Goal: Information Seeking & Learning: Compare options

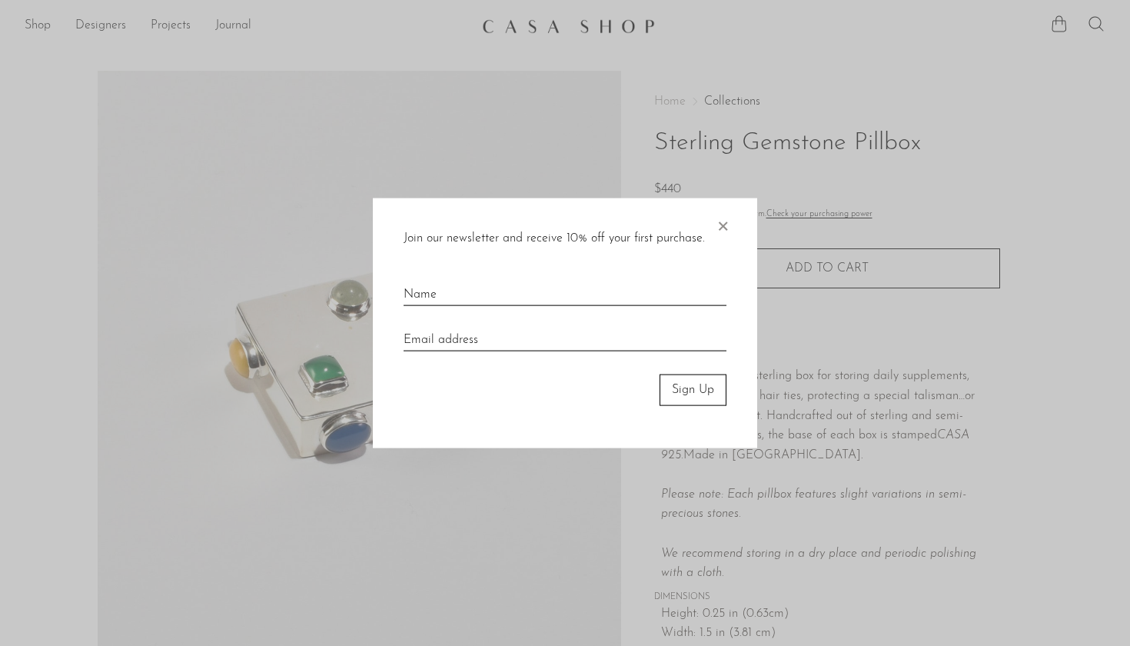
click at [720, 228] on span "×" at bounding box center [722, 222] width 15 height 49
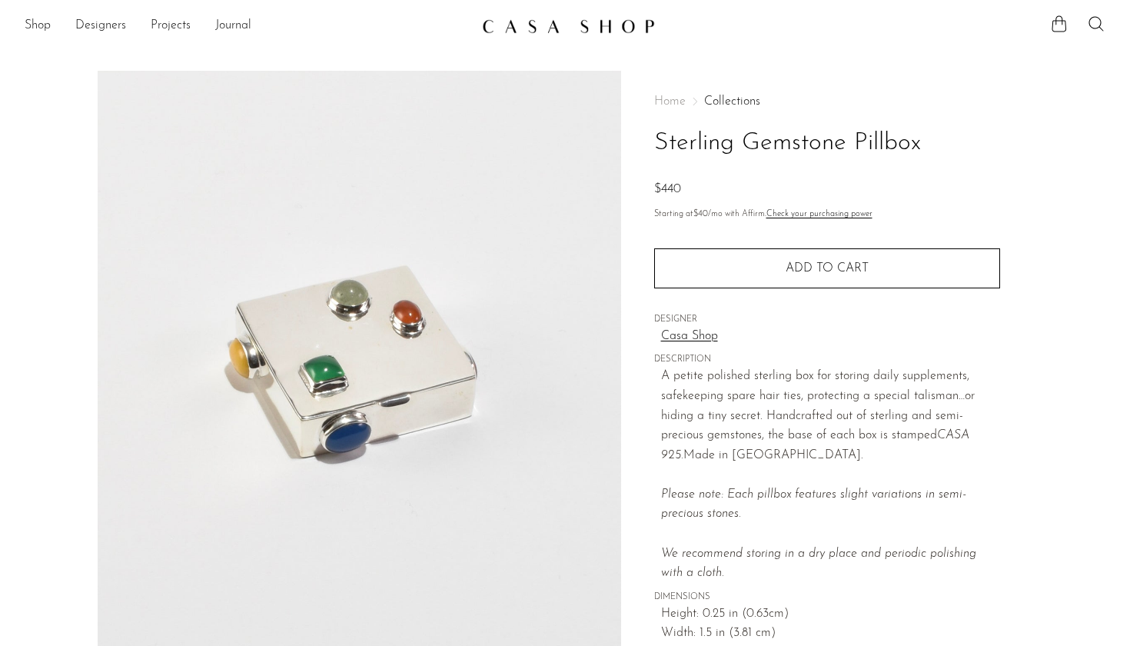
click at [543, 25] on img at bounding box center [568, 25] width 173 height 15
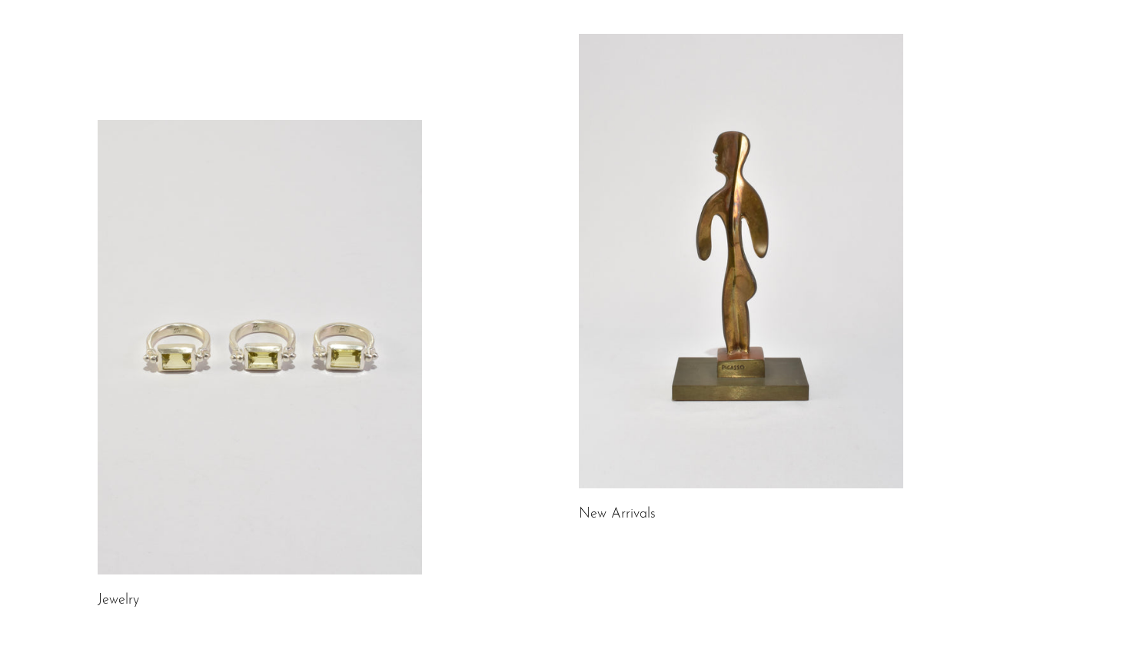
scroll to position [87, 0]
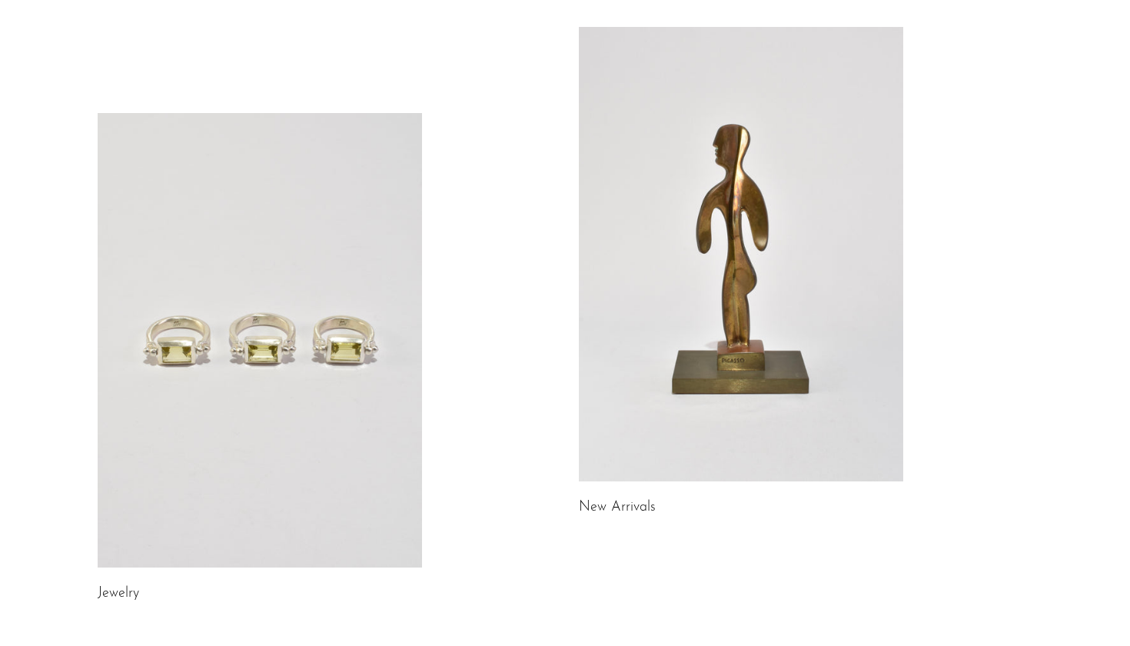
click at [298, 391] on link at bounding box center [260, 340] width 324 height 454
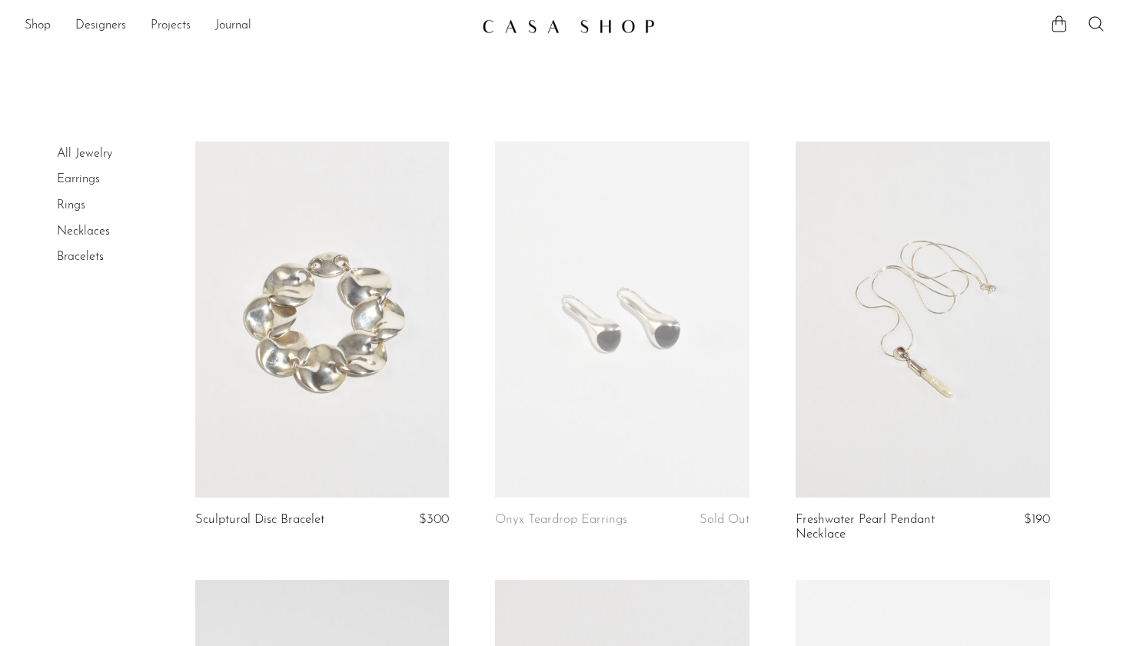
click at [166, 24] on link "Projects" at bounding box center [171, 26] width 40 height 20
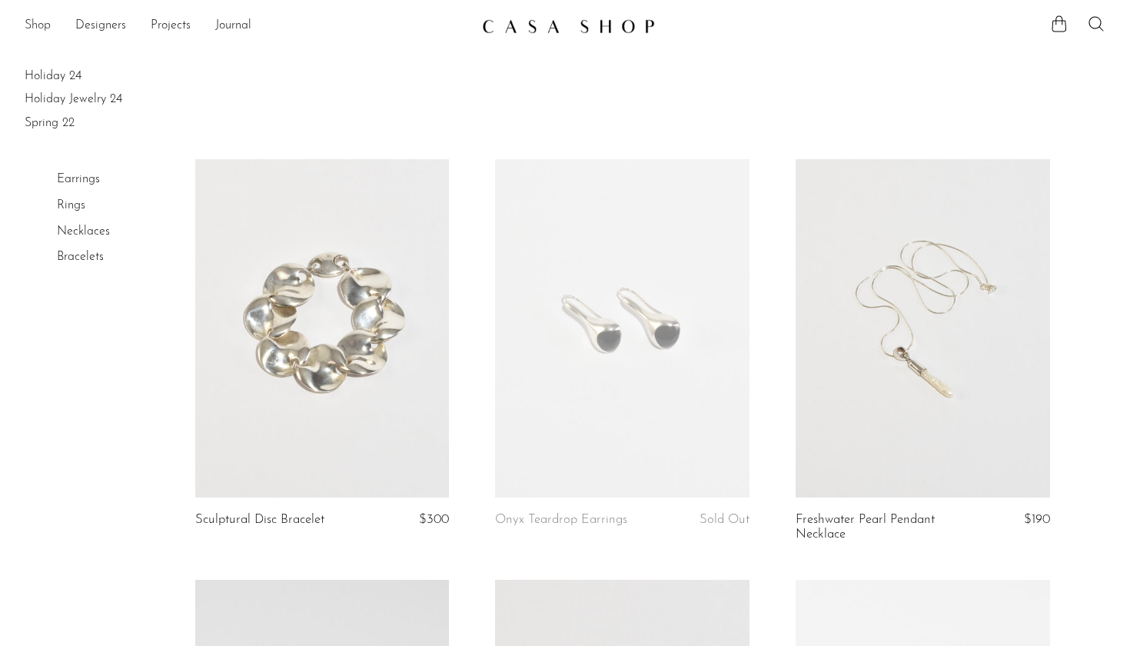
click at [40, 30] on link "Shop" at bounding box center [38, 26] width 26 height 20
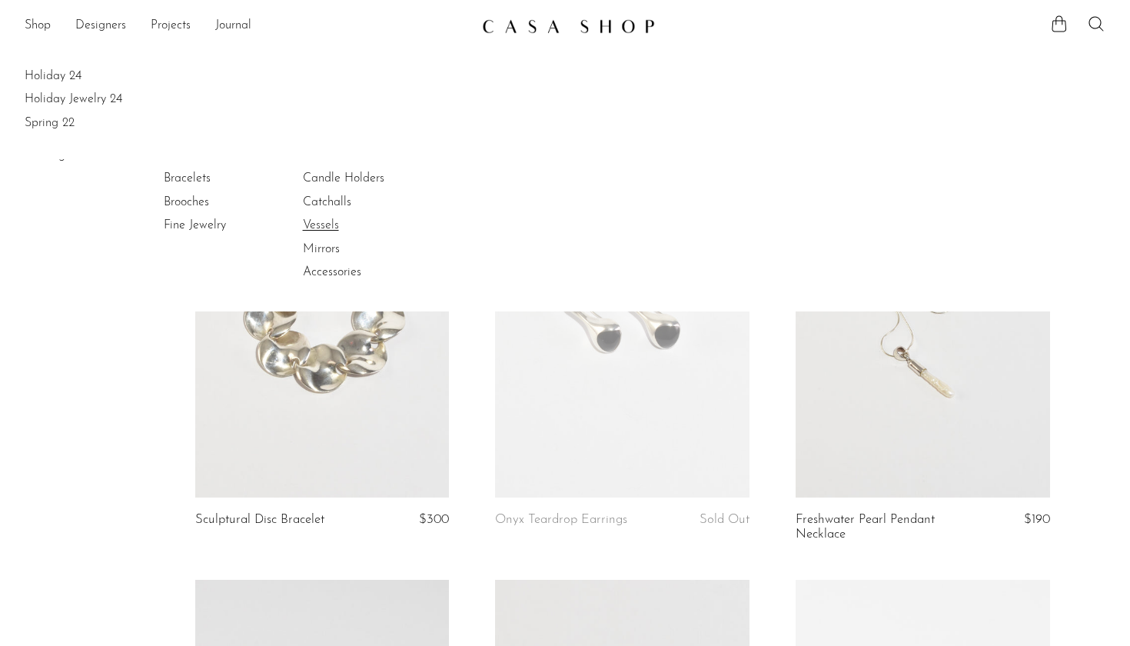
click at [311, 223] on link "Vessels" at bounding box center [360, 225] width 115 height 17
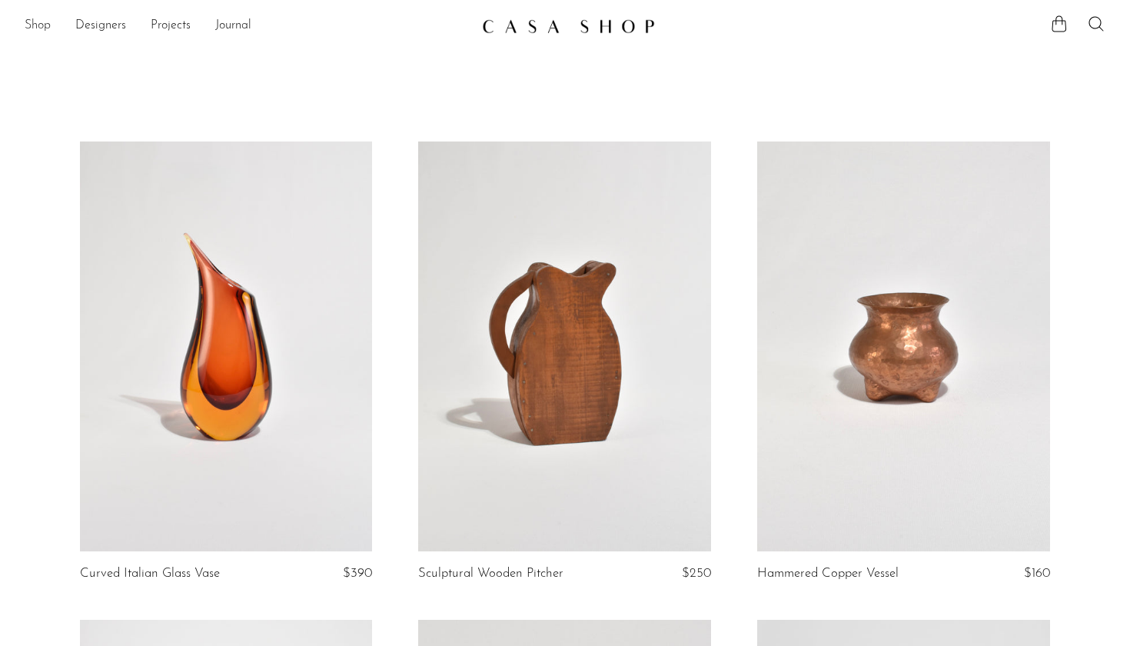
click at [43, 28] on link "Shop" at bounding box center [38, 26] width 26 height 20
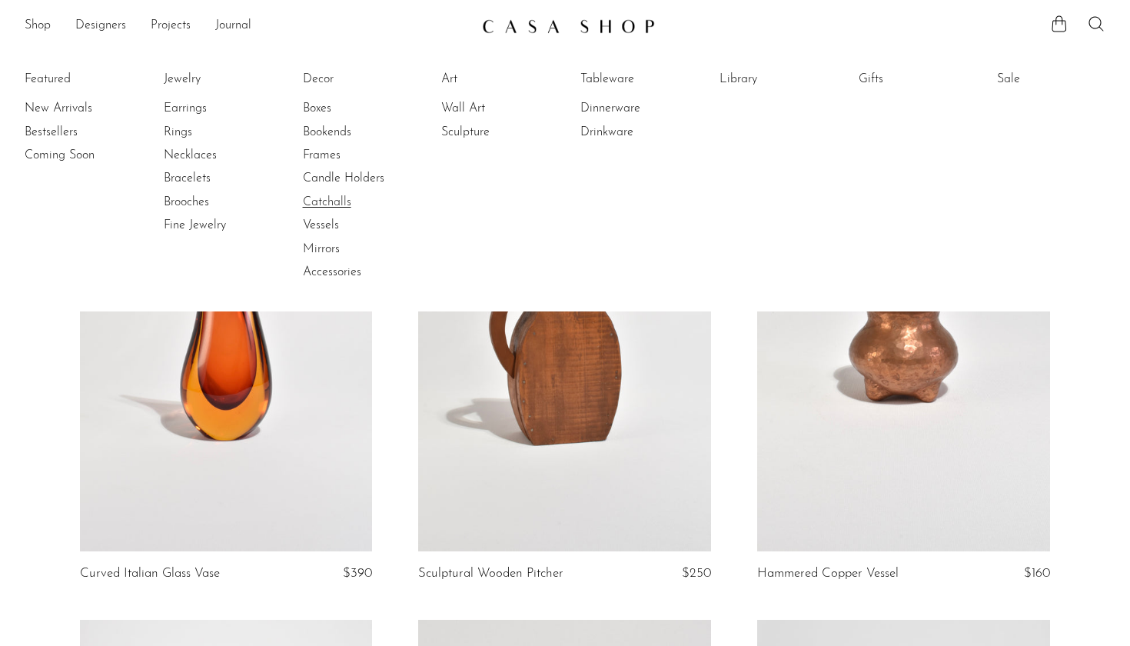
click at [326, 205] on link "Catchalls" at bounding box center [360, 202] width 115 height 17
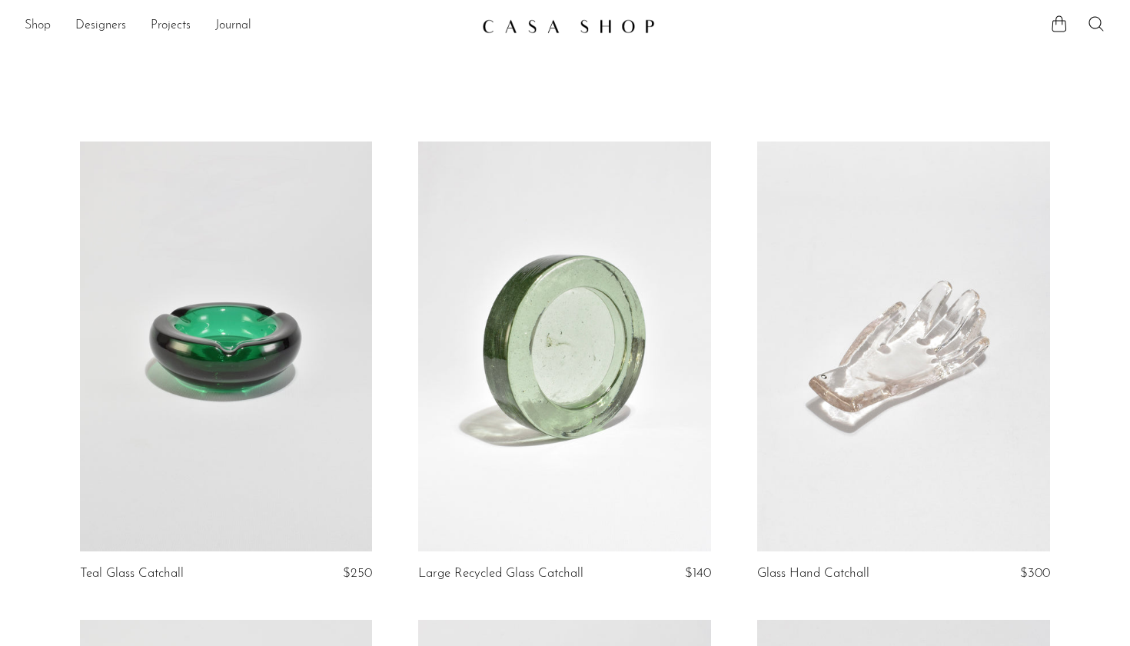
click at [46, 31] on link "Shop" at bounding box center [38, 26] width 26 height 20
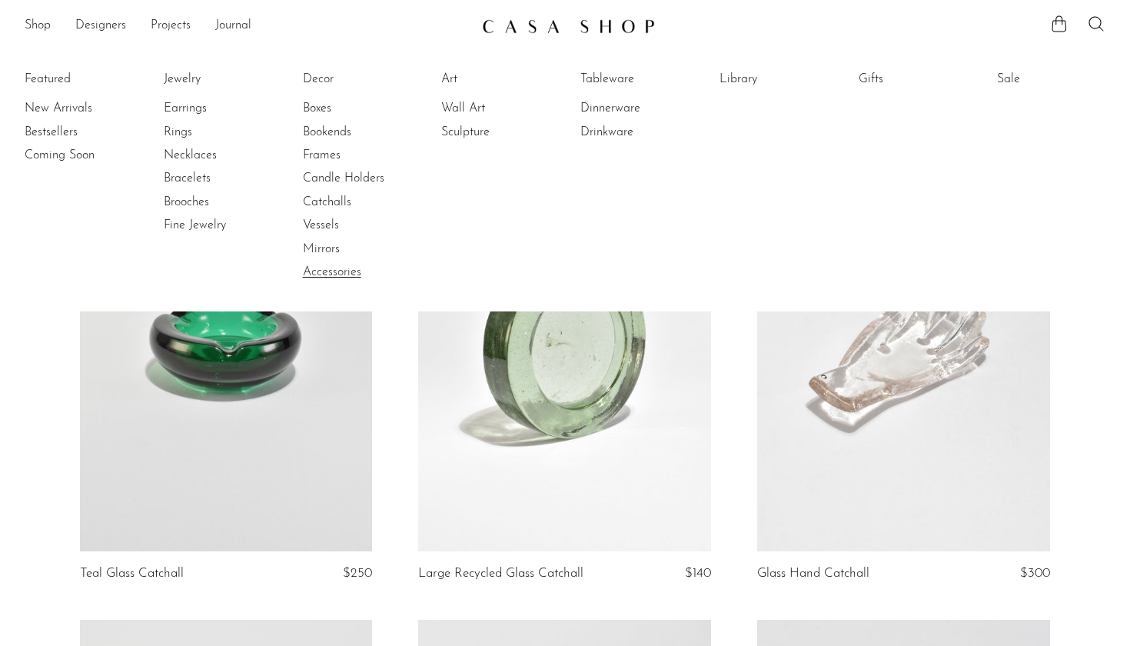
click at [336, 265] on link "Accessories" at bounding box center [360, 272] width 115 height 17
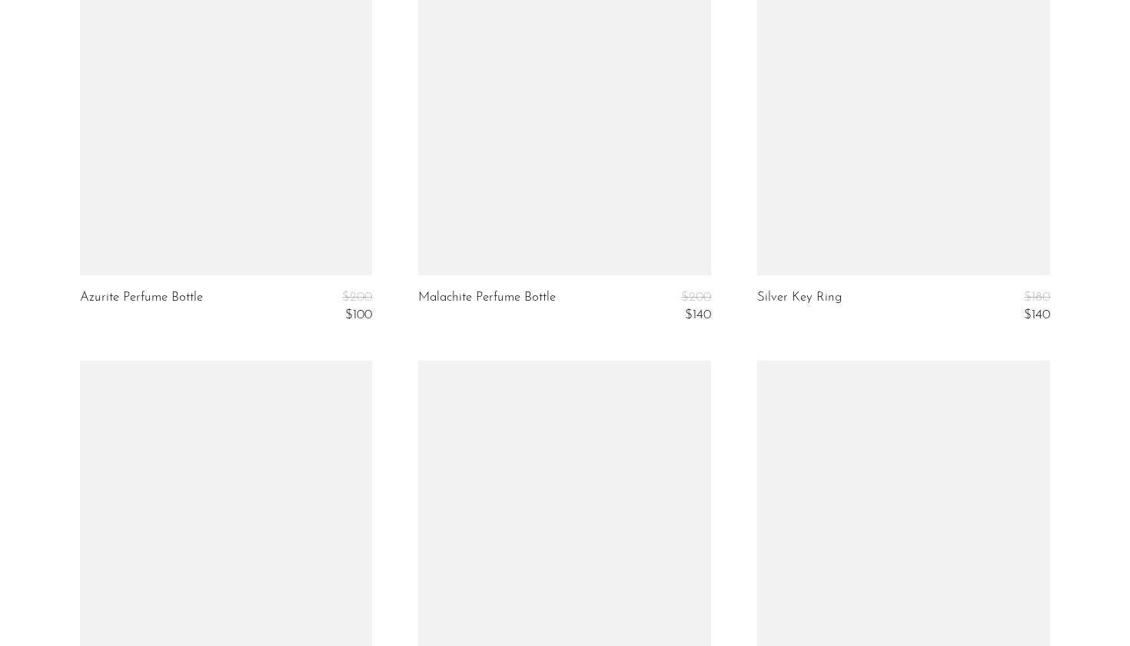
scroll to position [4101, 0]
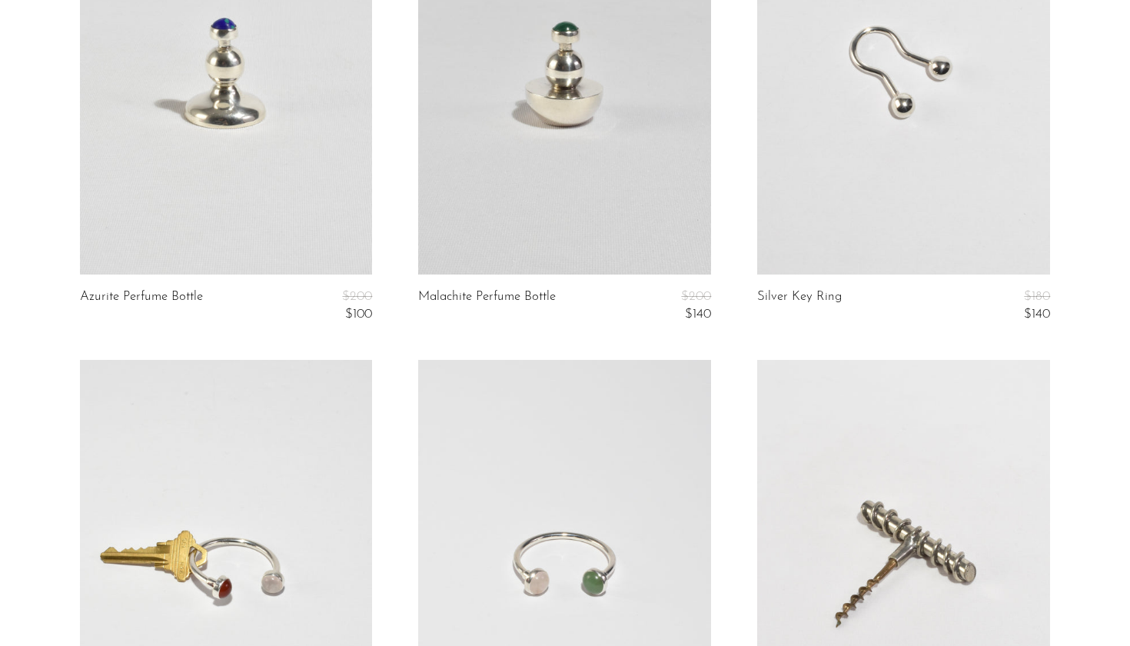
click at [215, 178] on link at bounding box center [226, 70] width 293 height 410
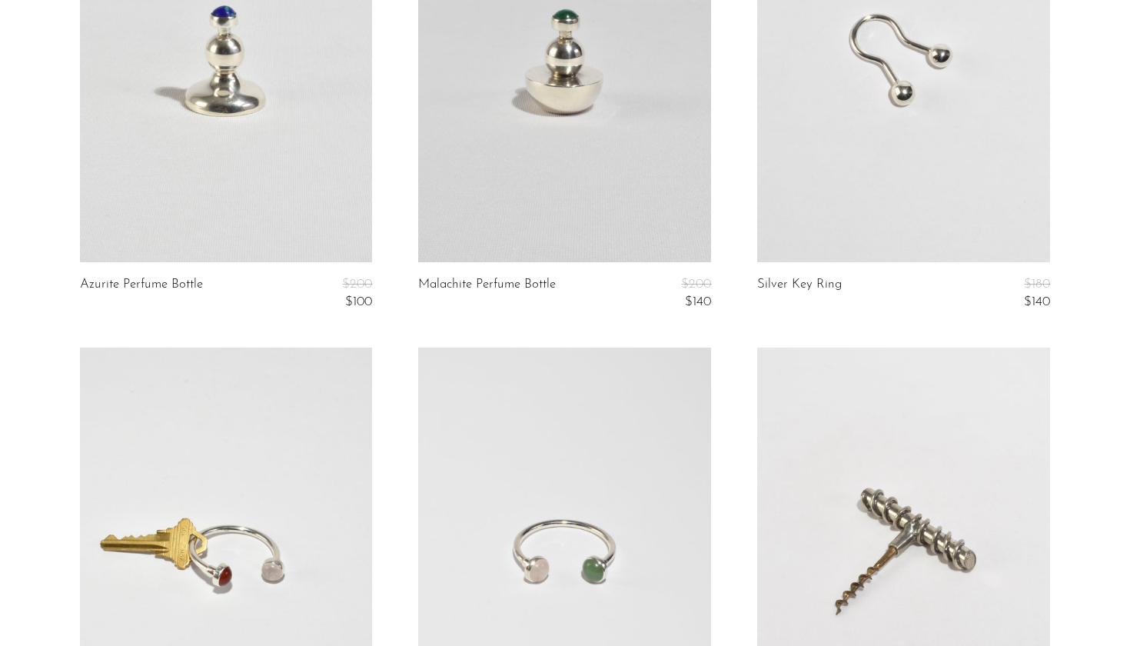
click at [564, 209] on link at bounding box center [564, 57] width 293 height 410
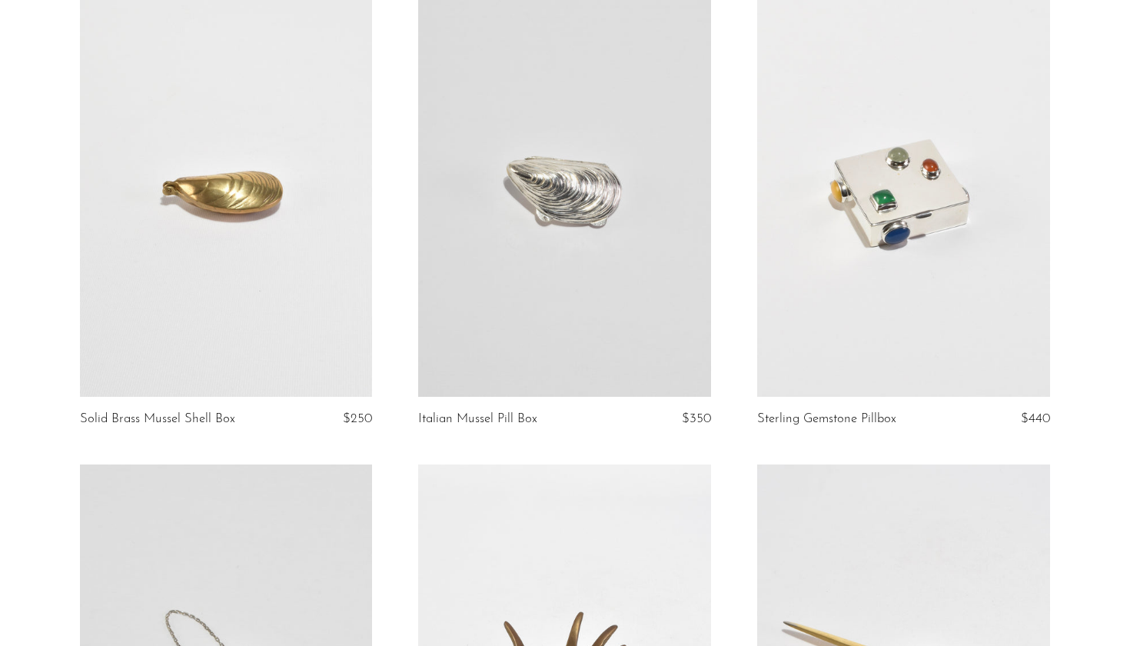
scroll to position [1140, 0]
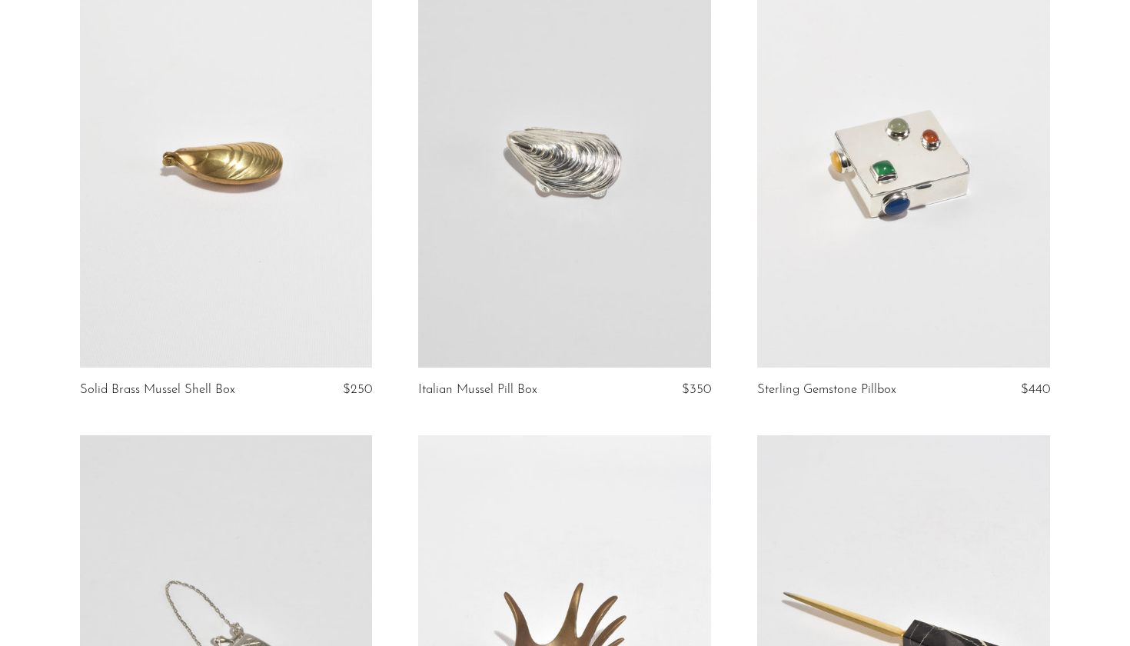
click at [833, 255] on link at bounding box center [903, 162] width 293 height 410
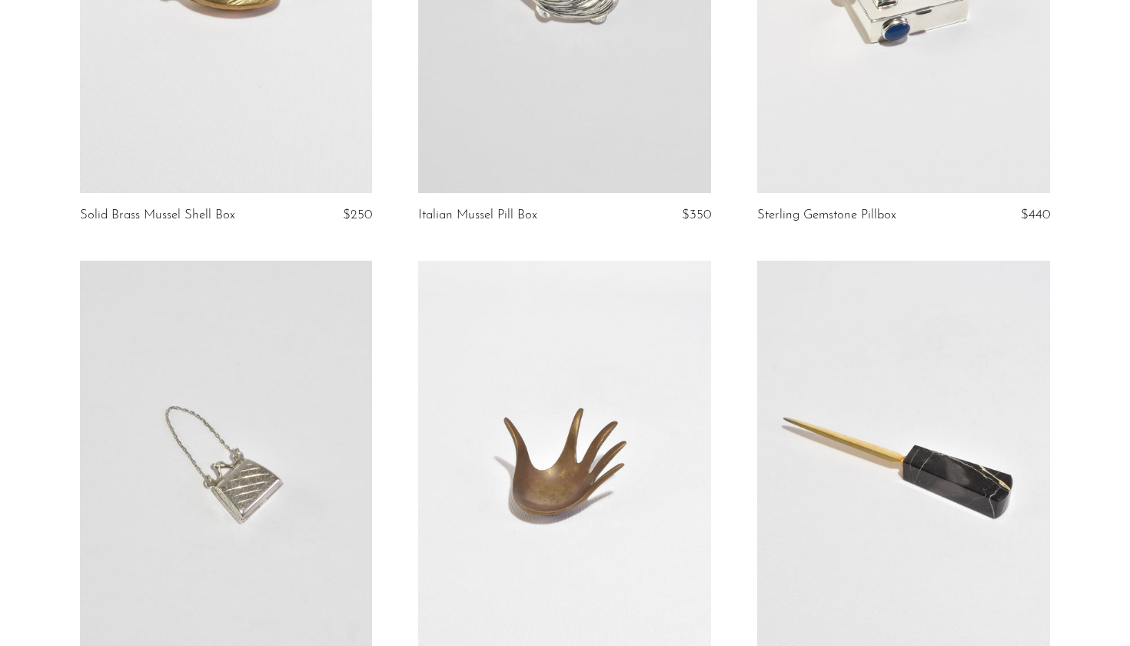
scroll to position [1316, 0]
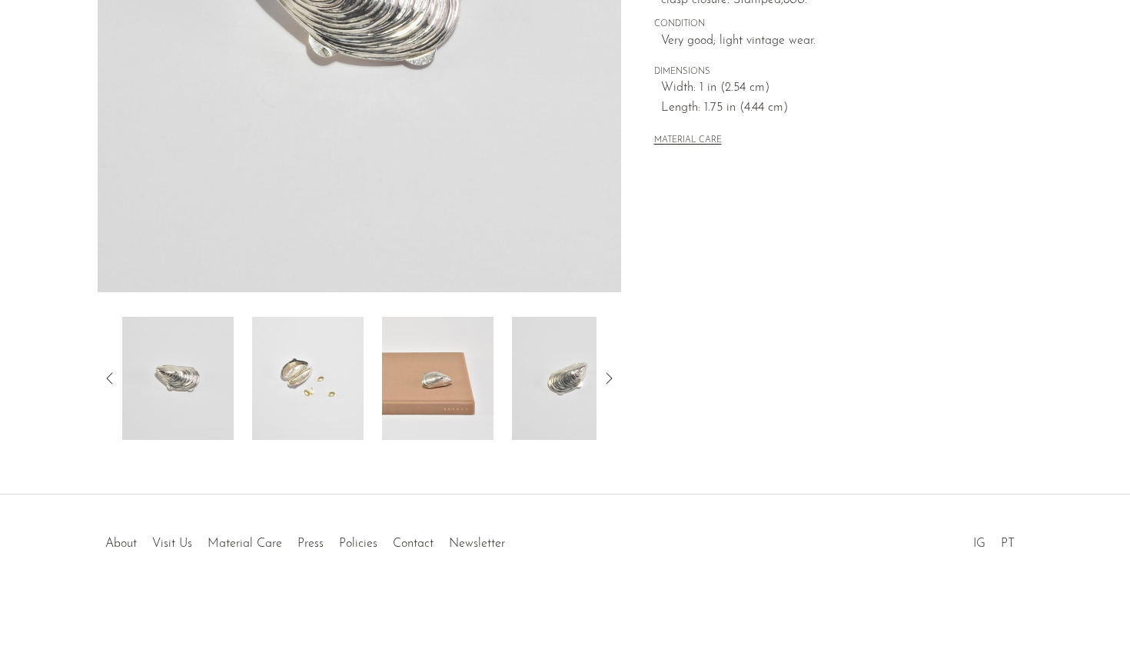
click at [330, 362] on img at bounding box center [307, 378] width 111 height 123
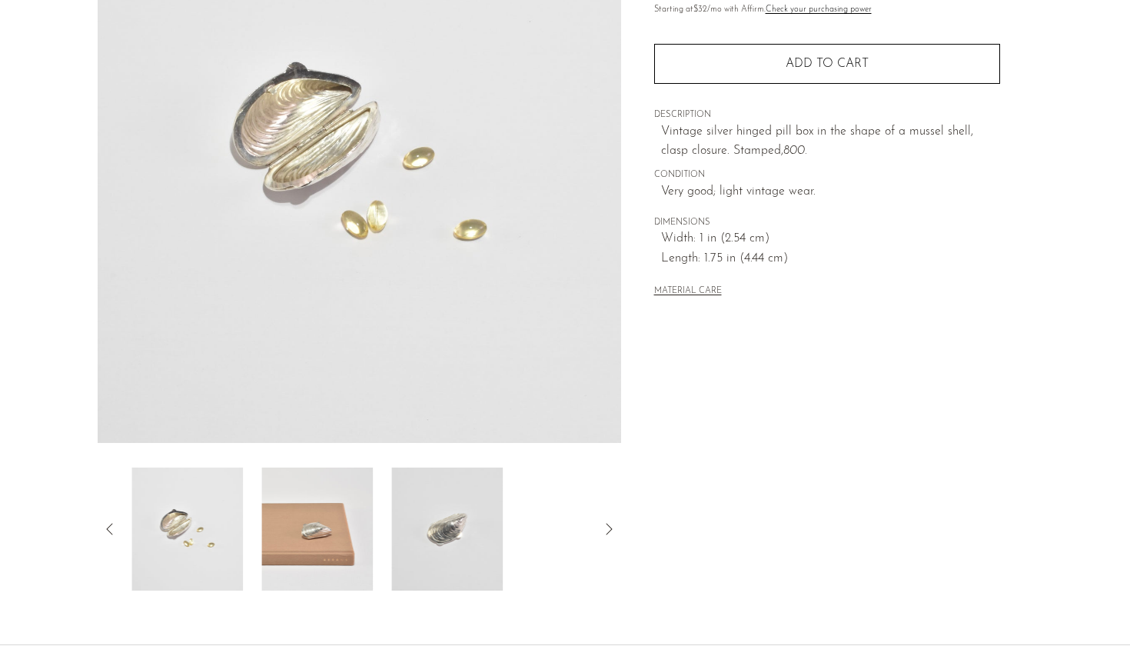
scroll to position [178, 0]
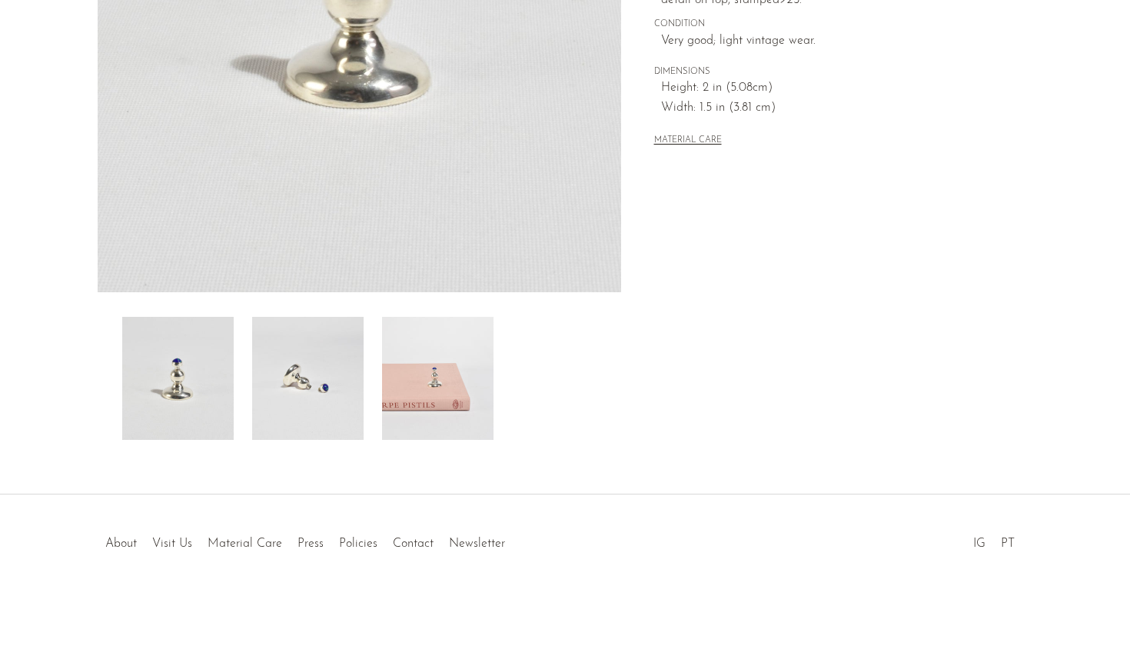
scroll to position [355, 0]
click at [319, 411] on img at bounding box center [307, 378] width 111 height 123
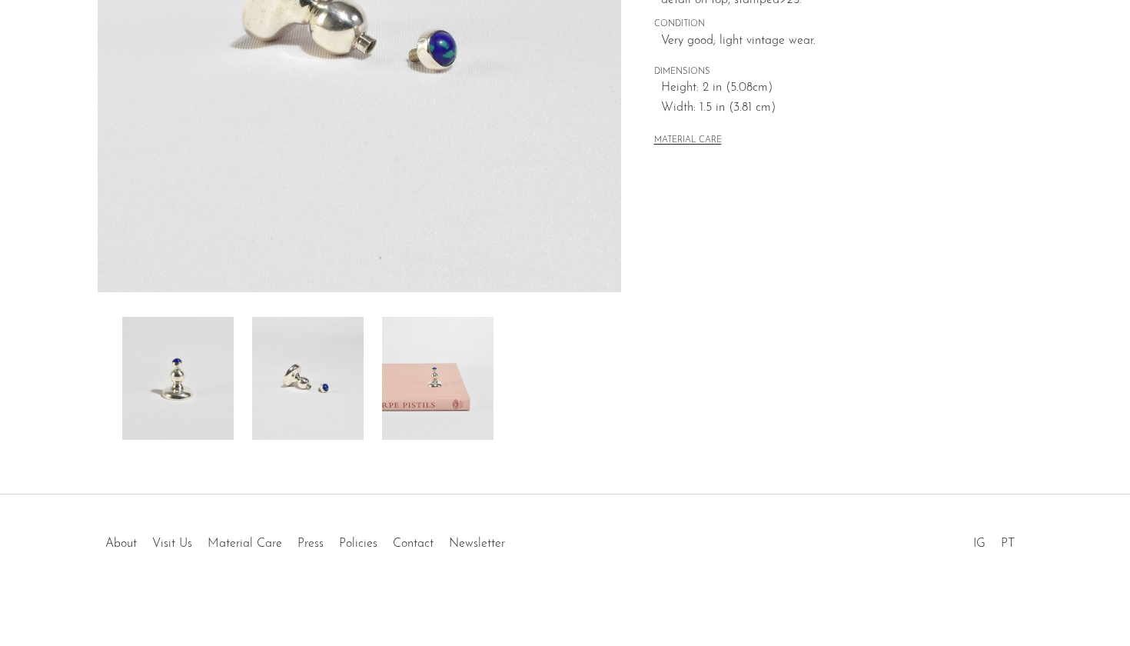
click at [429, 400] on img at bounding box center [437, 378] width 111 height 123
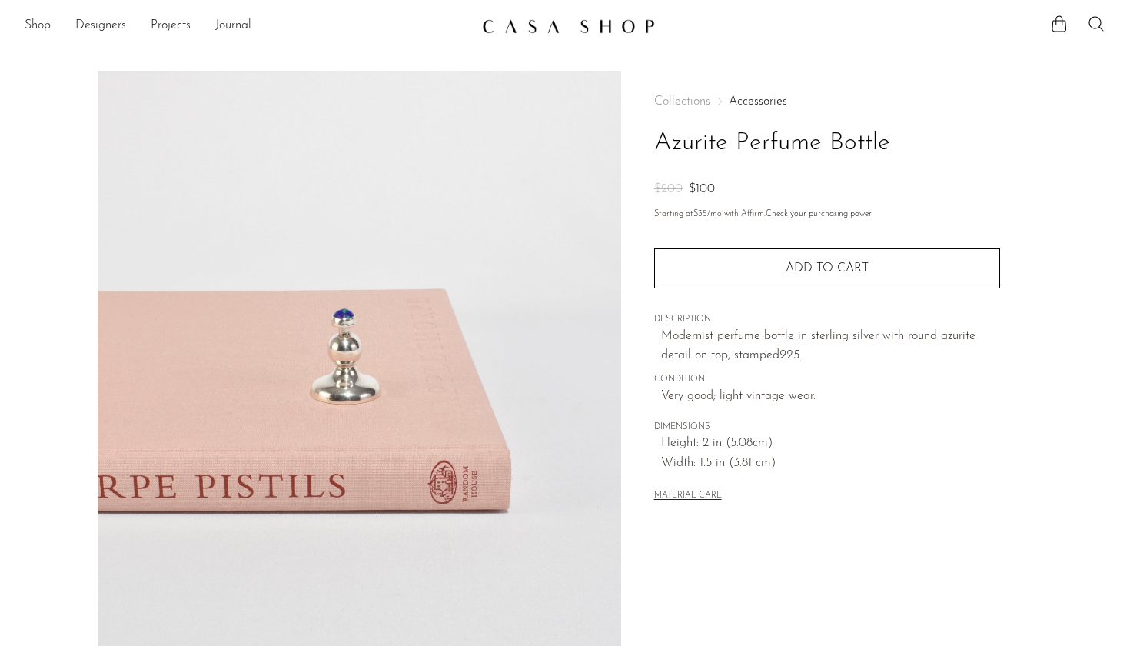
scroll to position [0, 0]
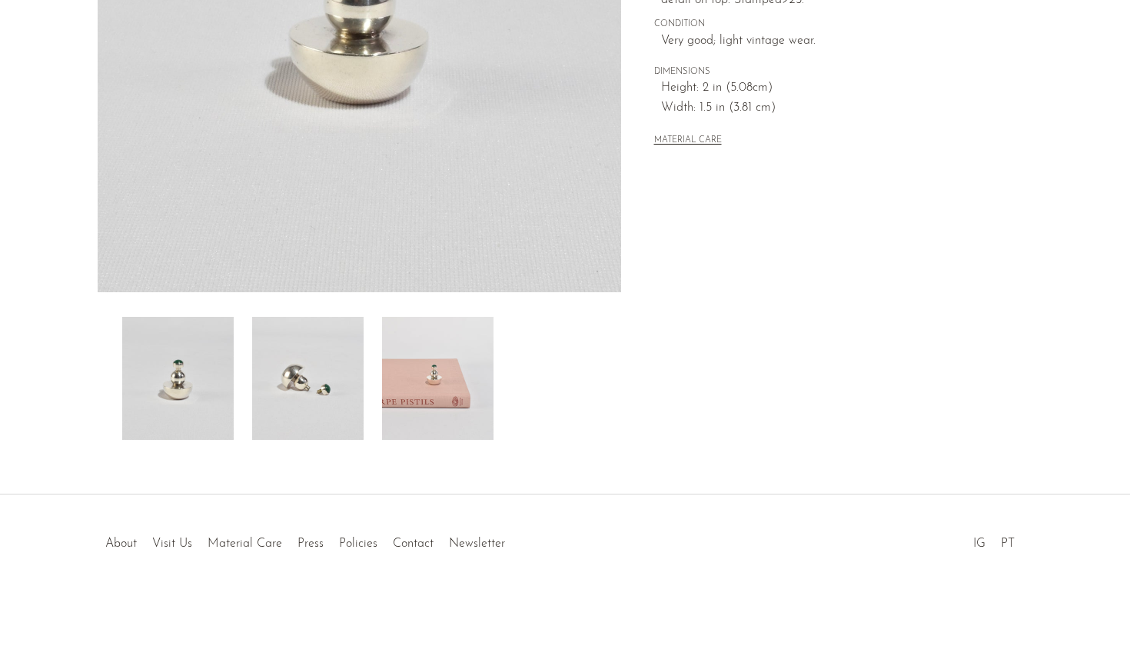
scroll to position [355, 0]
click at [361, 409] on img at bounding box center [307, 378] width 111 height 123
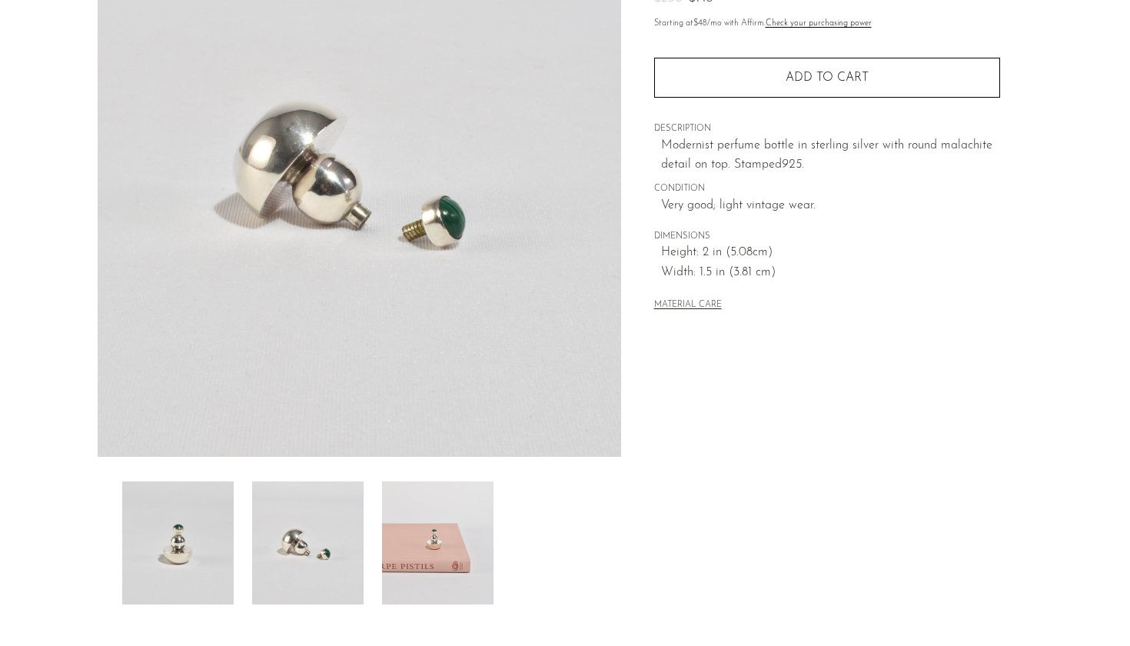
scroll to position [190, 0]
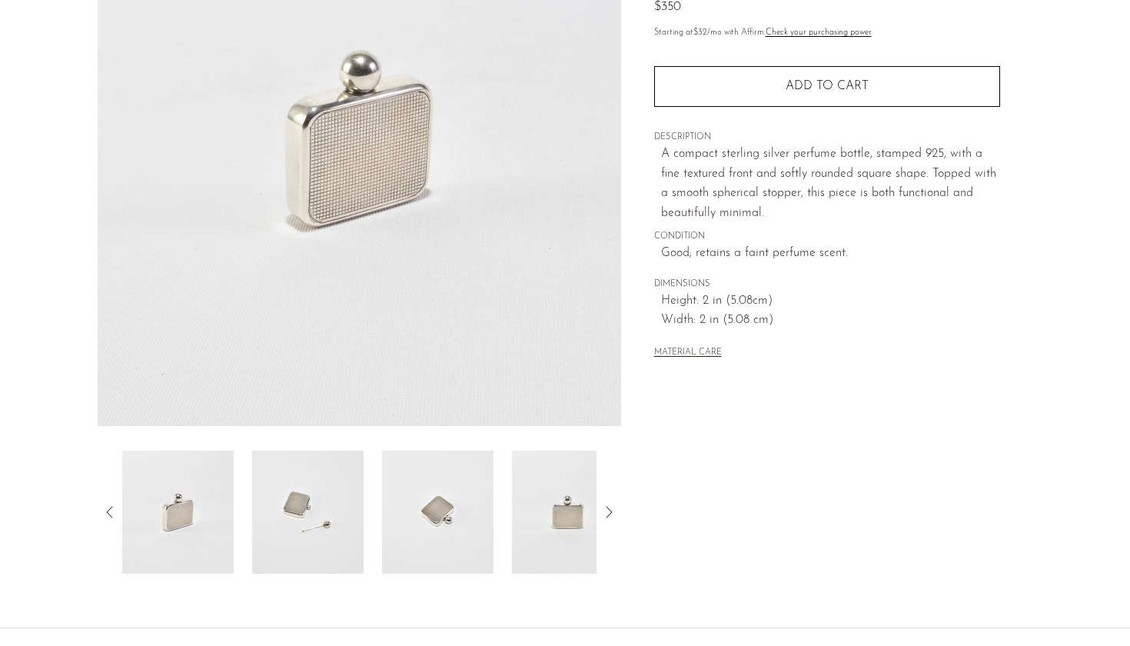
scroll to position [253, 0]
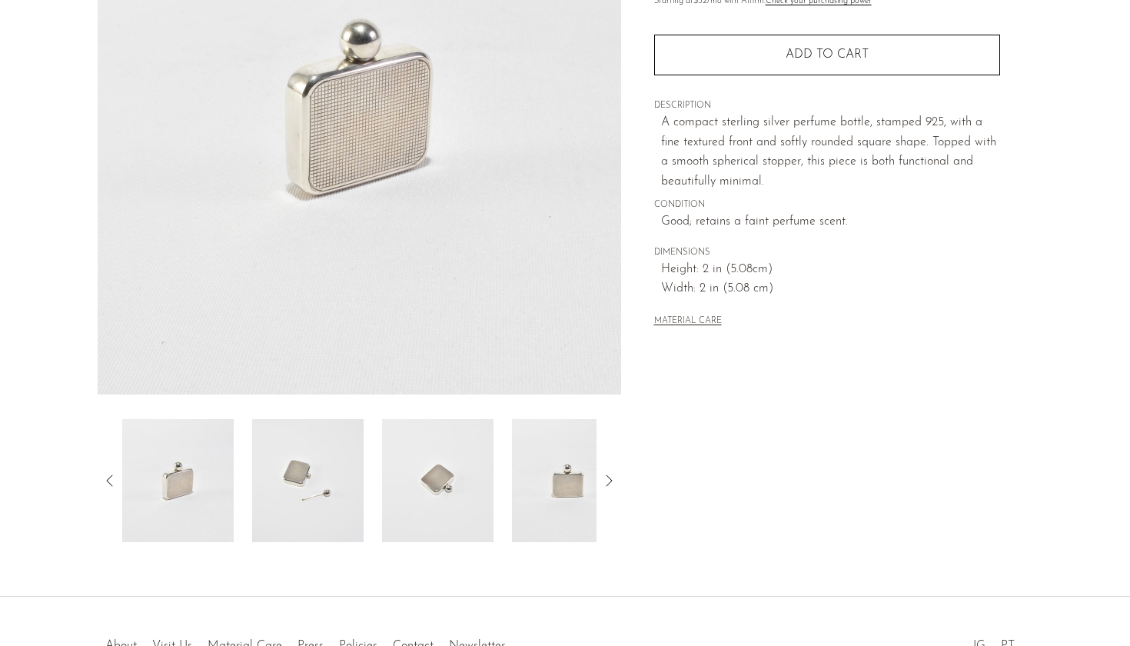
click at [329, 464] on img at bounding box center [307, 480] width 111 height 123
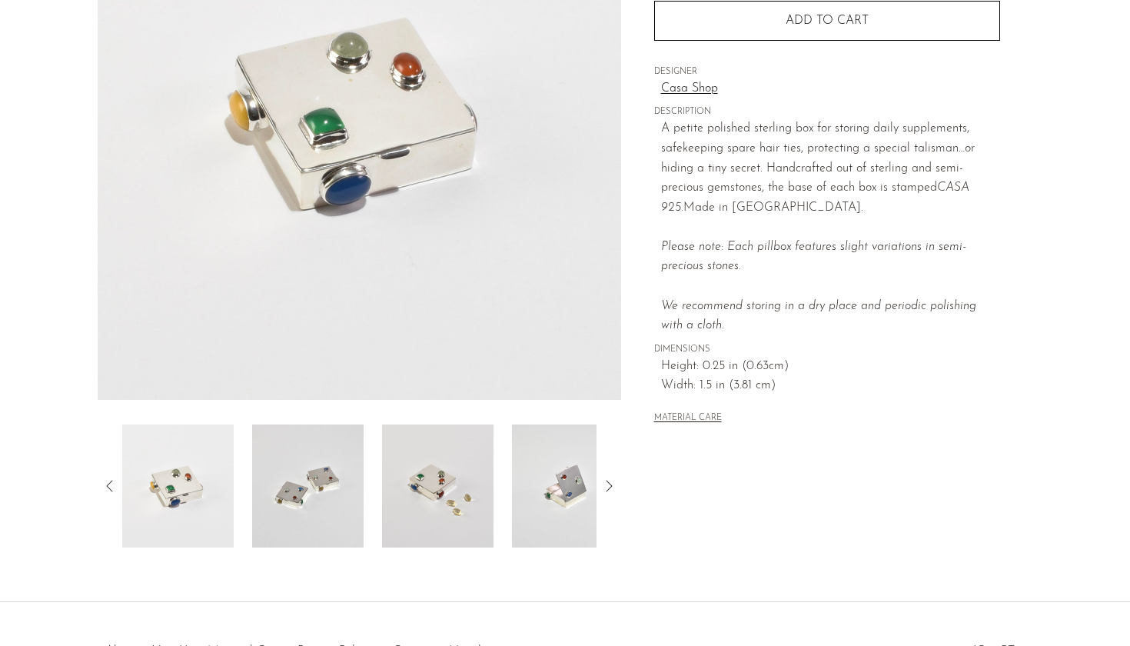
scroll to position [312, 0]
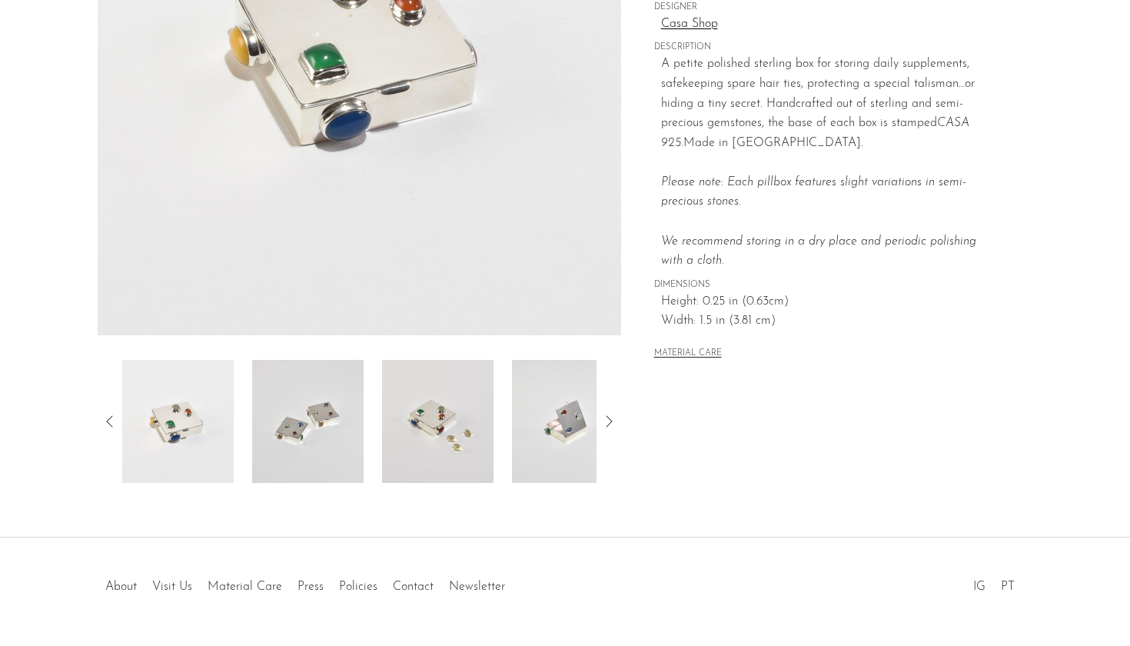
click at [447, 400] on img at bounding box center [437, 421] width 111 height 123
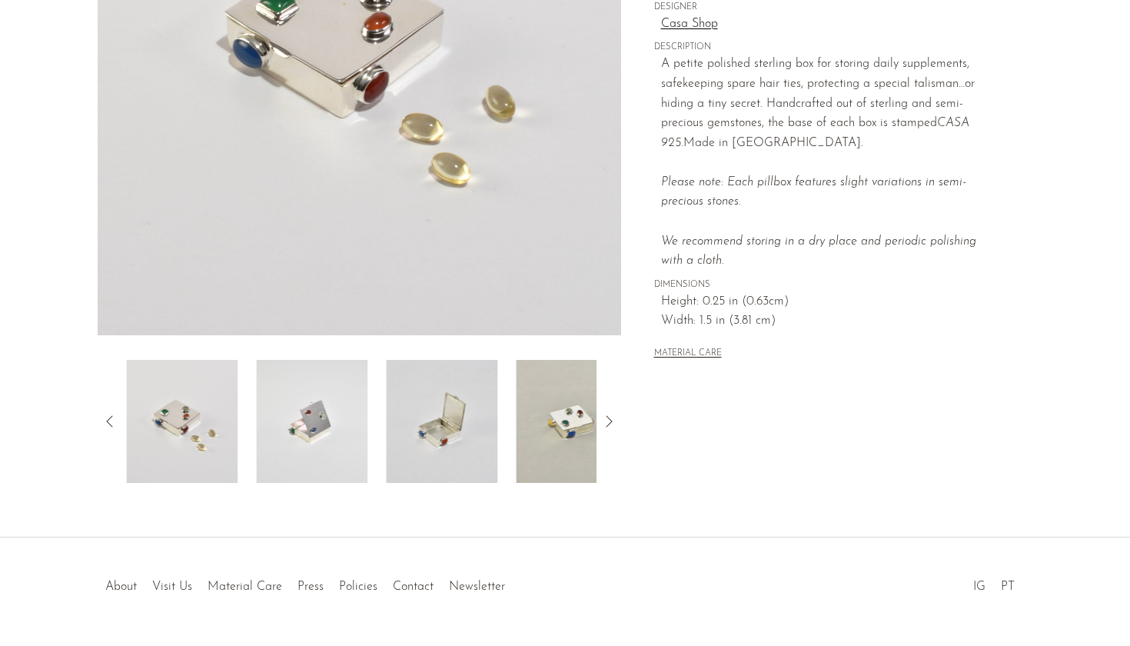
click at [398, 437] on img at bounding box center [441, 421] width 111 height 123
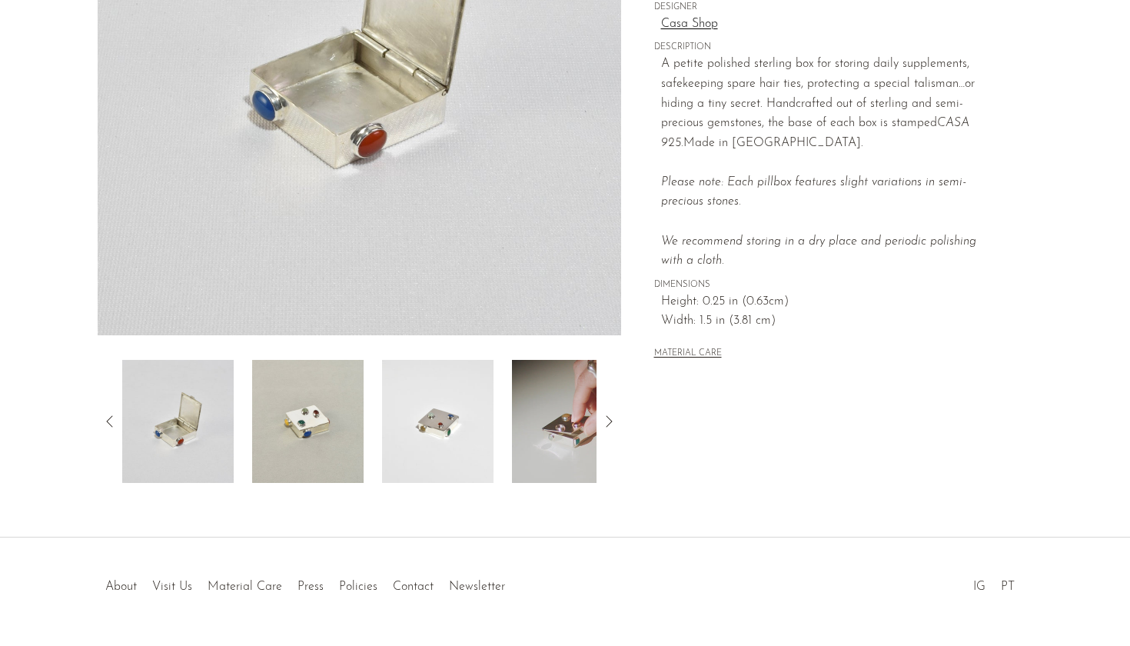
click at [434, 414] on img at bounding box center [437, 421] width 111 height 123
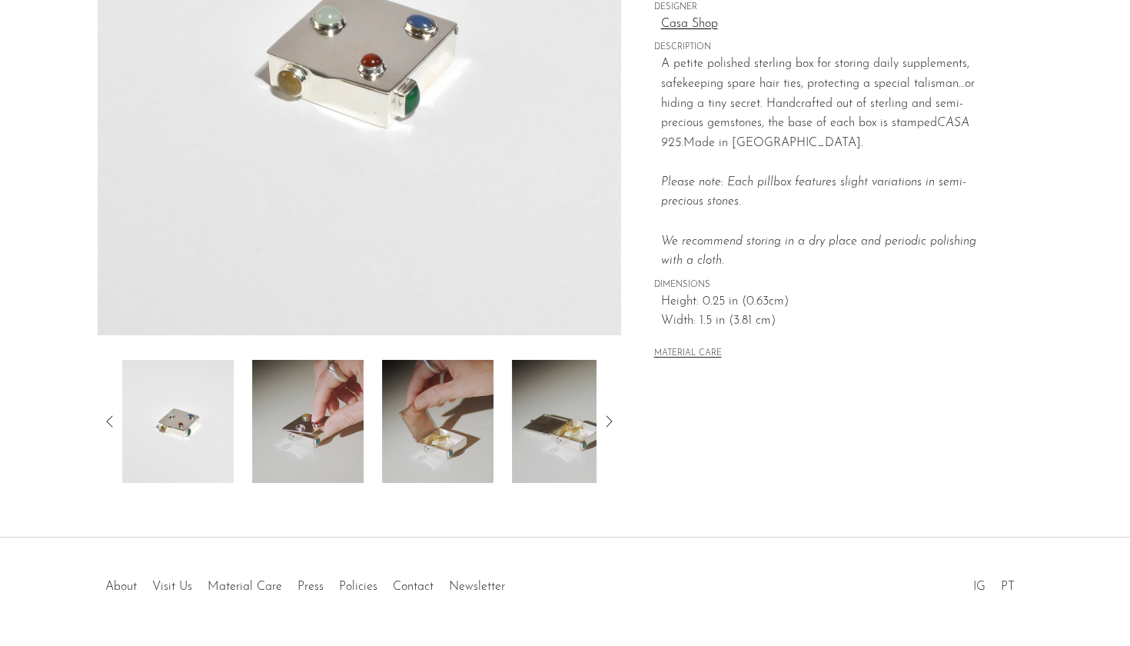
click at [342, 427] on img at bounding box center [307, 421] width 111 height 123
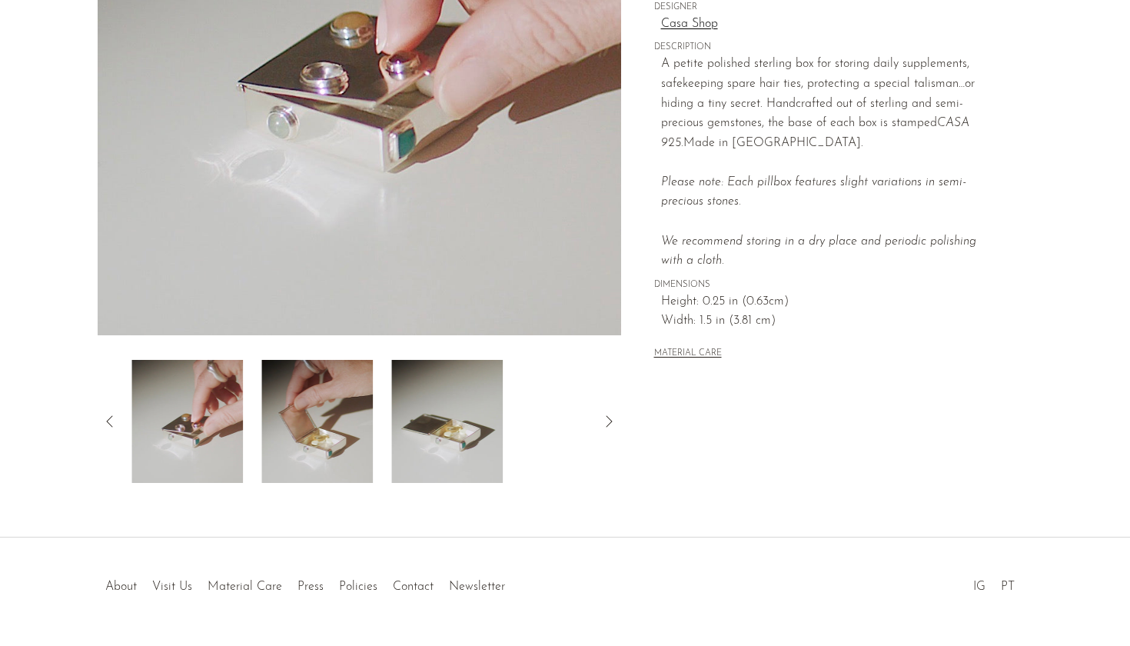
click at [331, 405] on img at bounding box center [316, 421] width 111 height 123
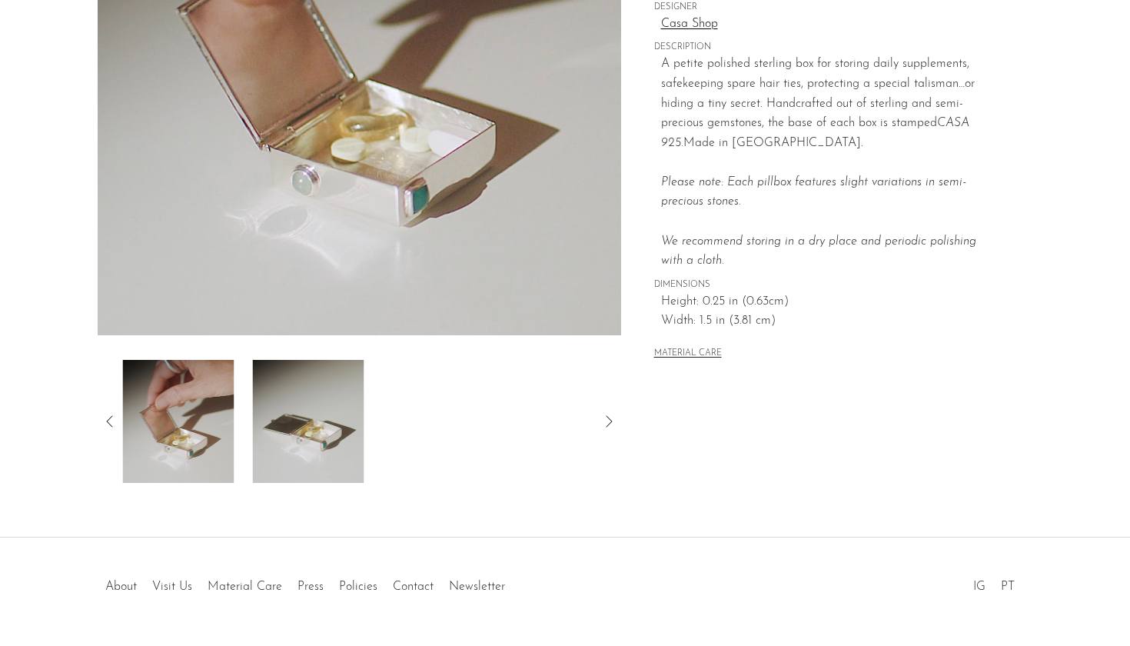
click at [327, 414] on img at bounding box center [307, 421] width 111 height 123
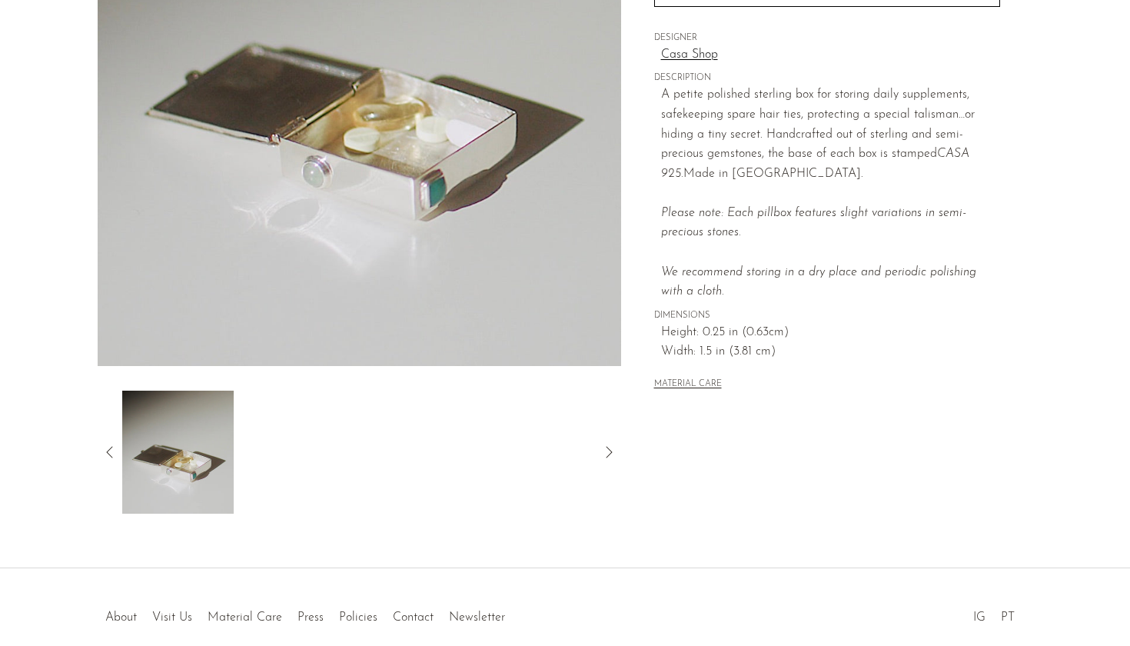
scroll to position [282, 0]
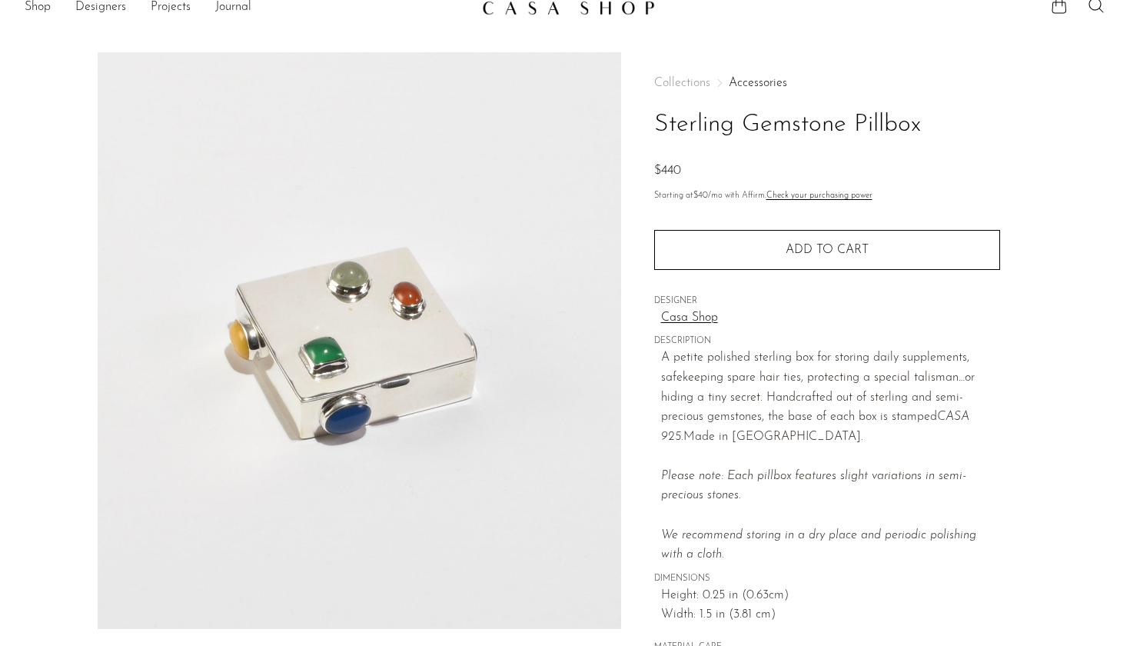
scroll to position [8, 0]
